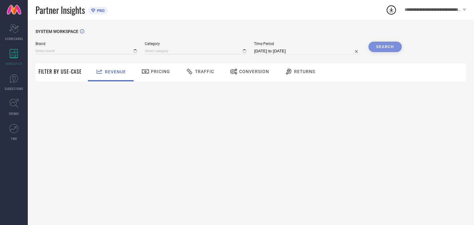
type input "REEQUIL"
type input "All"
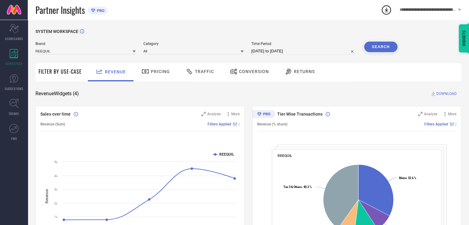
click at [304, 50] on input "[DATE] to [DATE]" at bounding box center [303, 51] width 105 height 7
select select "7"
select select "2025"
select select "8"
select select "2025"
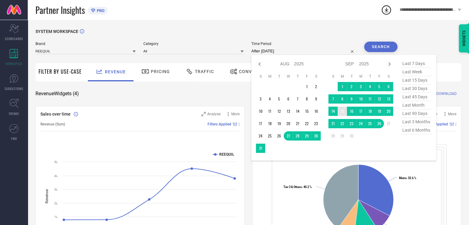
click at [346, 113] on td "15" at bounding box center [342, 111] width 9 height 9
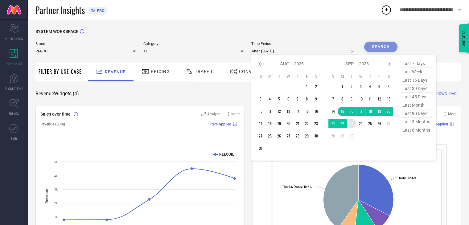
type input "[DATE] to [DATE]"
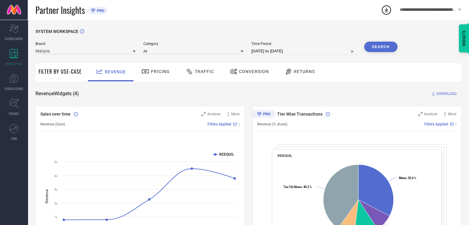
click at [379, 45] on button "Search" at bounding box center [380, 47] width 33 height 10
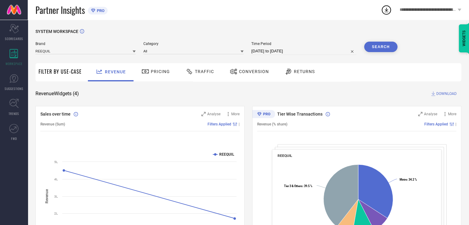
click at [244, 72] on span "Conversion" at bounding box center [254, 71] width 30 height 5
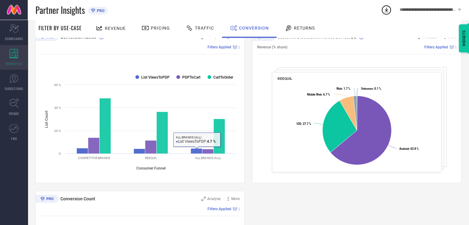
scroll to position [22, 0]
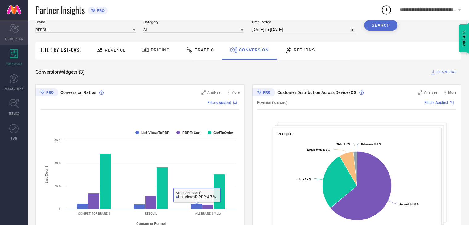
click at [16, 29] on icon "Scorecard" at bounding box center [14, 28] width 10 height 9
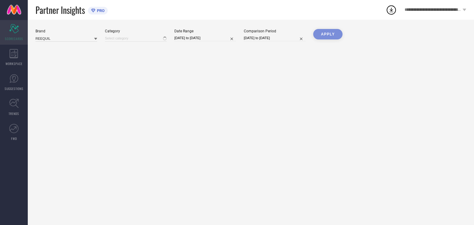
type input "All"
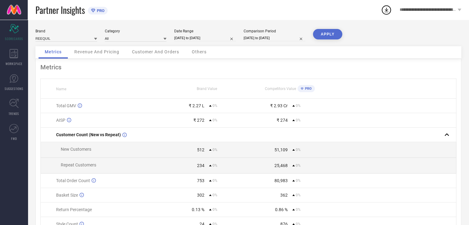
select select "8"
select select "2025"
select select "9"
select select "2025"
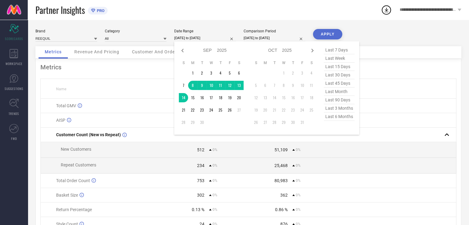
click at [210, 38] on input "[DATE] to [DATE]" at bounding box center [205, 38] width 62 height 6
click at [196, 100] on td "15" at bounding box center [192, 97] width 9 height 9
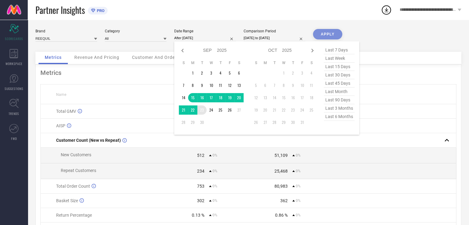
type input "[DATE] to [DATE]"
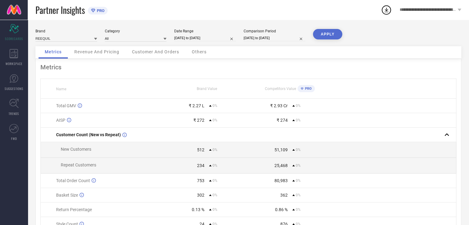
click at [258, 37] on input "[DATE] to [DATE]" at bounding box center [275, 38] width 62 height 6
select select "8"
select select "2025"
select select "9"
select select "2025"
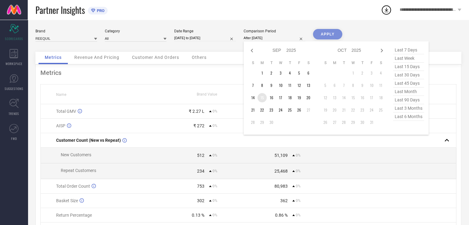
click at [264, 98] on td "15" at bounding box center [262, 97] width 9 height 9
type input "[DATE] to [DATE]"
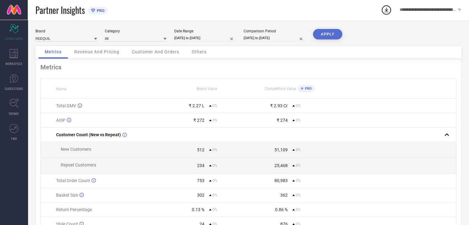
click at [328, 28] on div "Brand REEQUIL Category All Date Range [DATE] to [DATE] Comparison Period [DATE]…" at bounding box center [248, 138] width 441 height 237
click at [330, 37] on button "APPLY" at bounding box center [327, 34] width 29 height 10
click at [200, 52] on span "Others" at bounding box center [199, 51] width 15 height 5
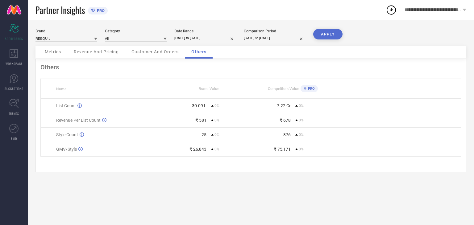
click at [57, 49] on span "Metrics" at bounding box center [53, 51] width 16 height 5
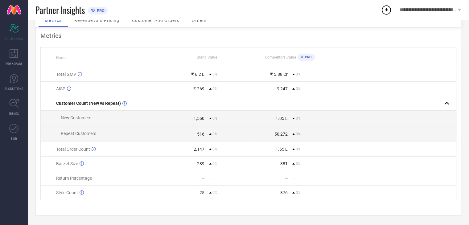
scroll to position [34, 0]
